Goal: Task Accomplishment & Management: Use online tool/utility

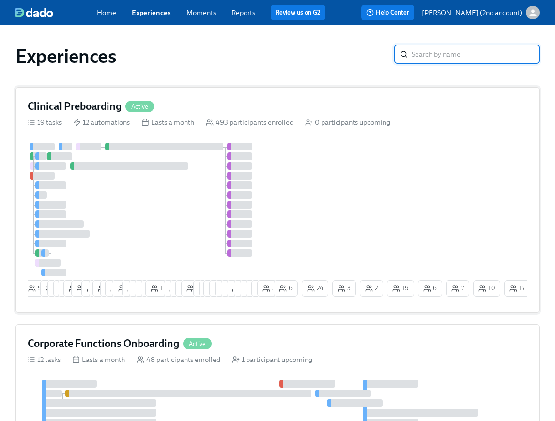
click at [281, 235] on div "3 55 10 6 9 10 19 2 11 2 16 2 17 1 12 6 6 3 14 8 1 6 8 4 2 23 21 12 11 12 3 3 4…" at bounding box center [278, 222] width 500 height 158
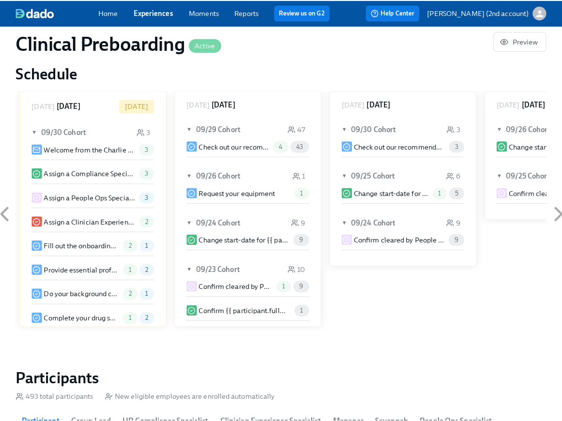
scroll to position [935, 0]
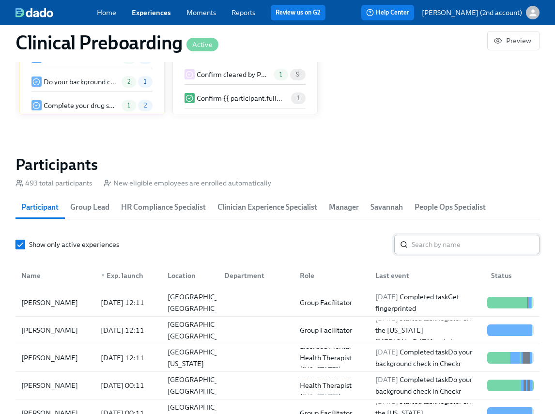
click at [426, 239] on input "search" at bounding box center [476, 244] width 128 height 19
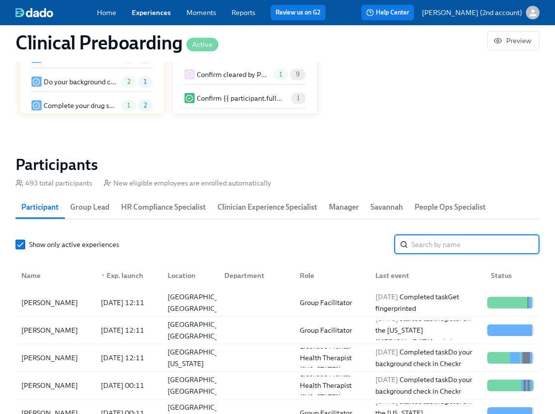
paste input "[PERSON_NAME]"
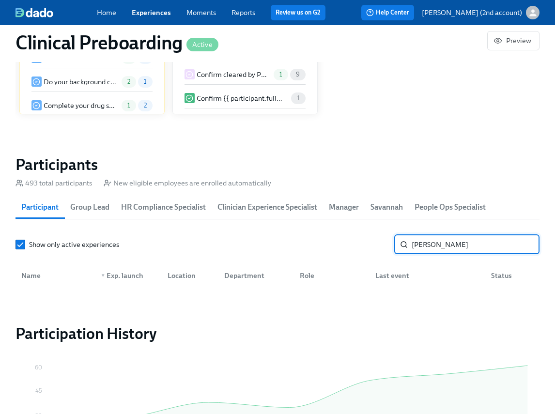
drag, startPoint x: 437, startPoint y: 251, endPoint x: 397, endPoint y: 250, distance: 40.7
click at [397, 250] on div "[PERSON_NAME] ​" at bounding box center [466, 244] width 145 height 19
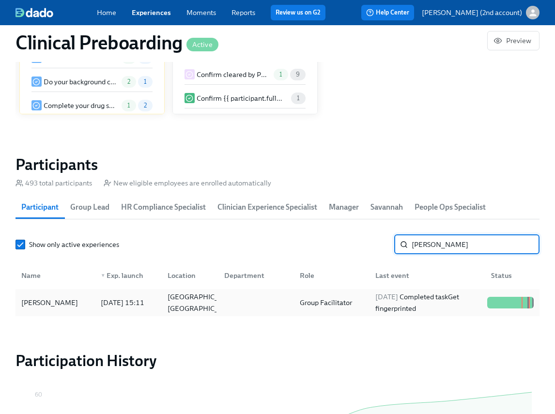
type input "[PERSON_NAME]"
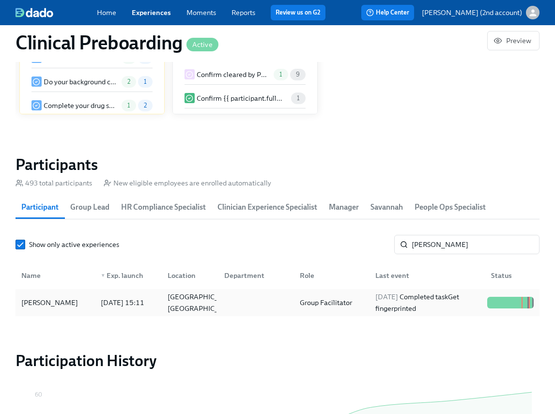
click at [398, 300] on span "[DATE]" at bounding box center [386, 296] width 23 height 9
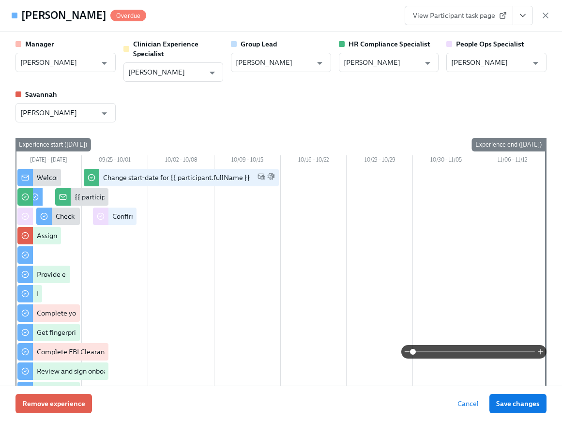
click at [521, 18] on icon "View task page" at bounding box center [523, 16] width 10 height 10
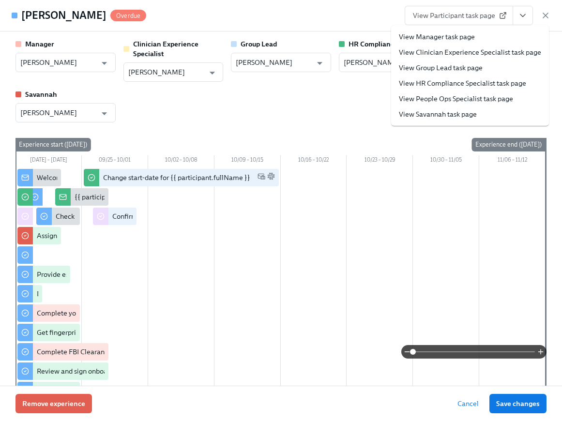
click at [484, 97] on link "View People Ops Specialist task page" at bounding box center [456, 99] width 114 height 10
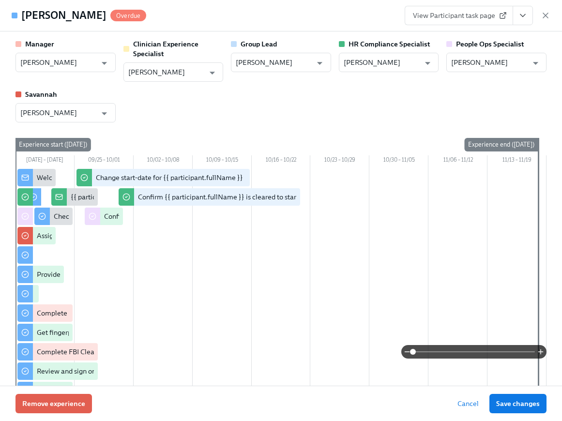
scroll to position [0, 12321]
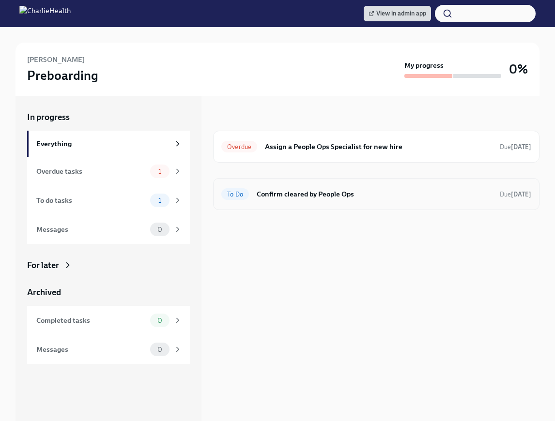
click at [338, 189] on h6 "Confirm cleared by People Ops" at bounding box center [374, 194] width 235 height 11
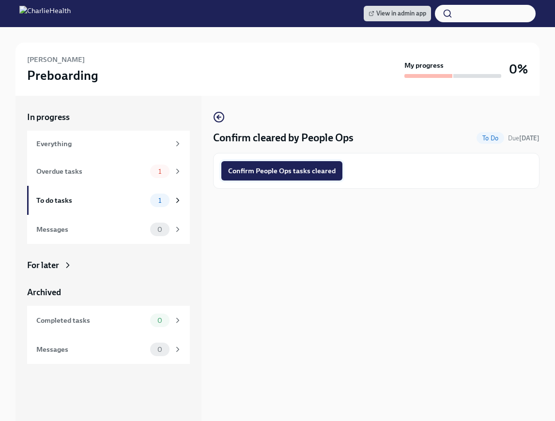
click at [302, 175] on span "Confirm People Ops tasks cleared" at bounding box center [281, 171] width 107 height 10
